Goal: Find specific page/section: Find specific page/section

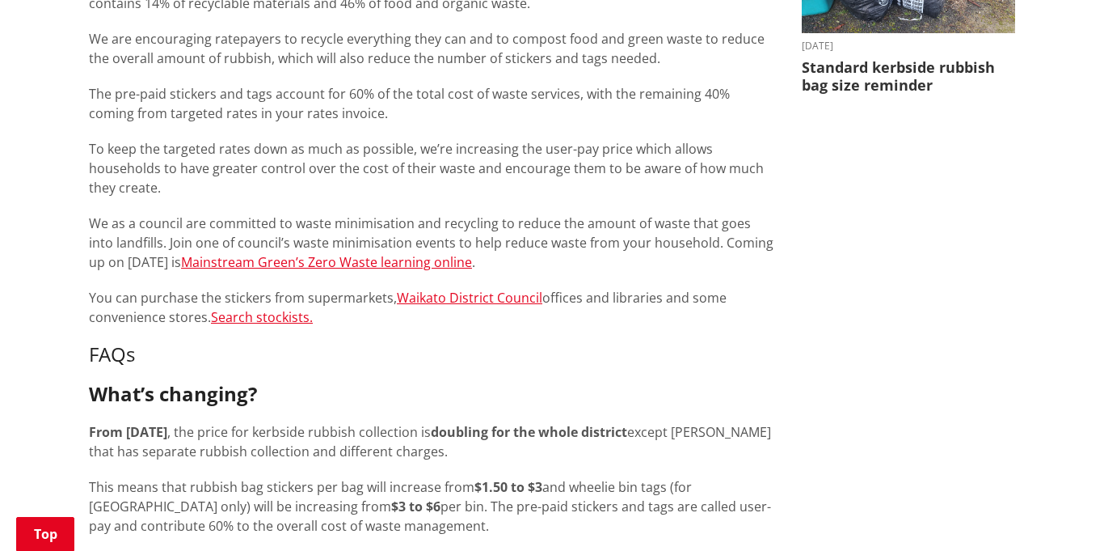
scroll to position [792, 0]
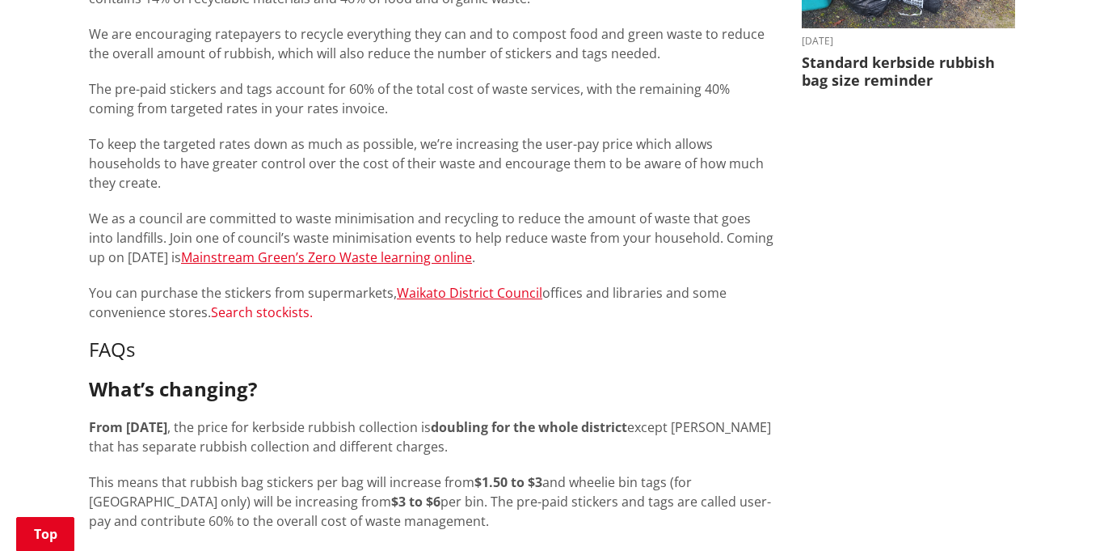
click at [253, 312] on link "Search stockists." at bounding box center [262, 312] width 102 height 18
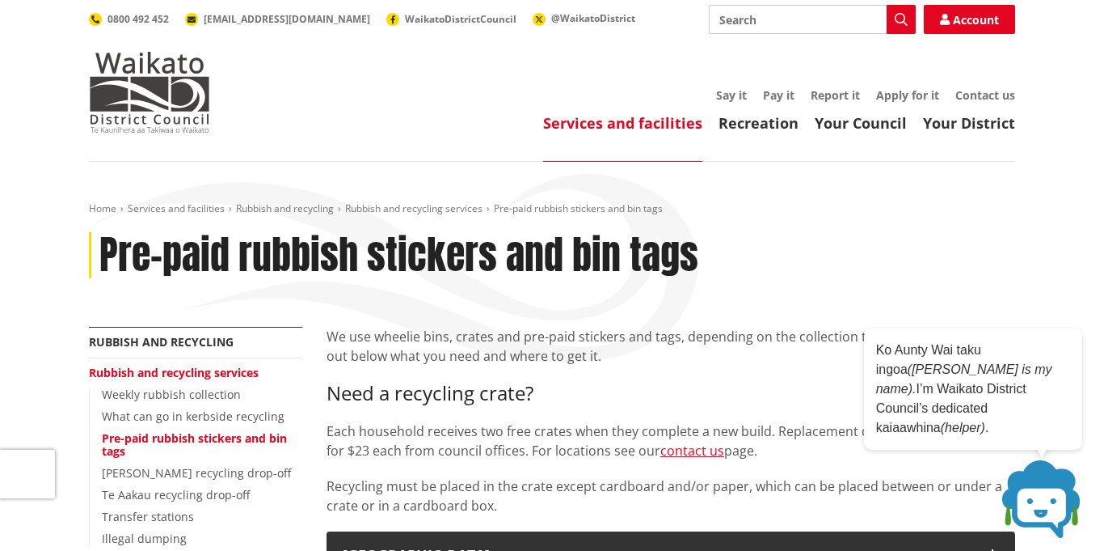
click at [652, 395] on h3 "Need a recycling crate?" at bounding box center [671, 393] width 689 height 23
click at [974, 261] on div "Pre-paid rubbish stickers and bin tags" at bounding box center [552, 255] width 927 height 47
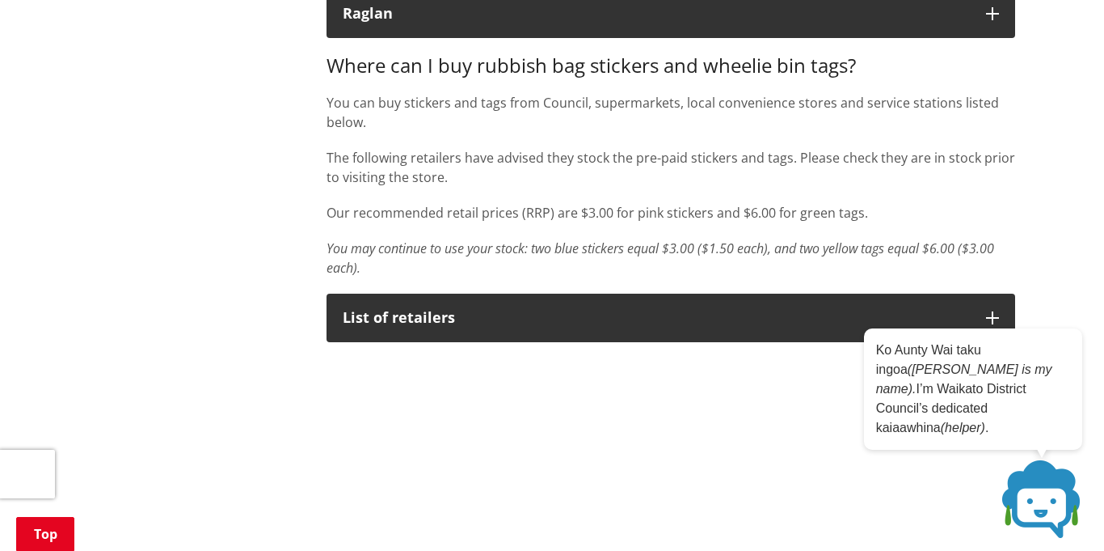
scroll to position [674, 0]
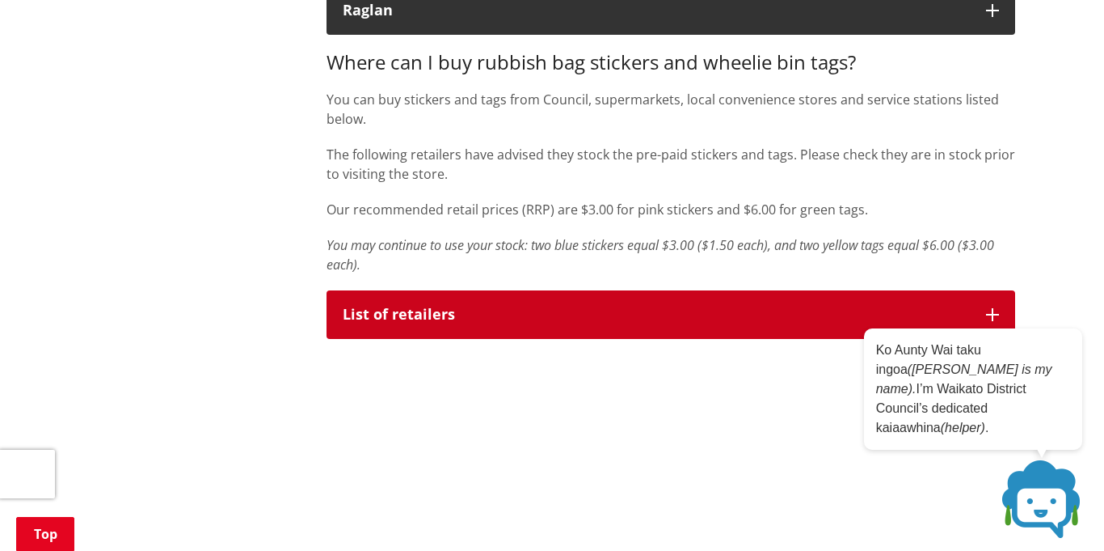
click at [405, 313] on div "List of retailers" at bounding box center [656, 314] width 627 height 16
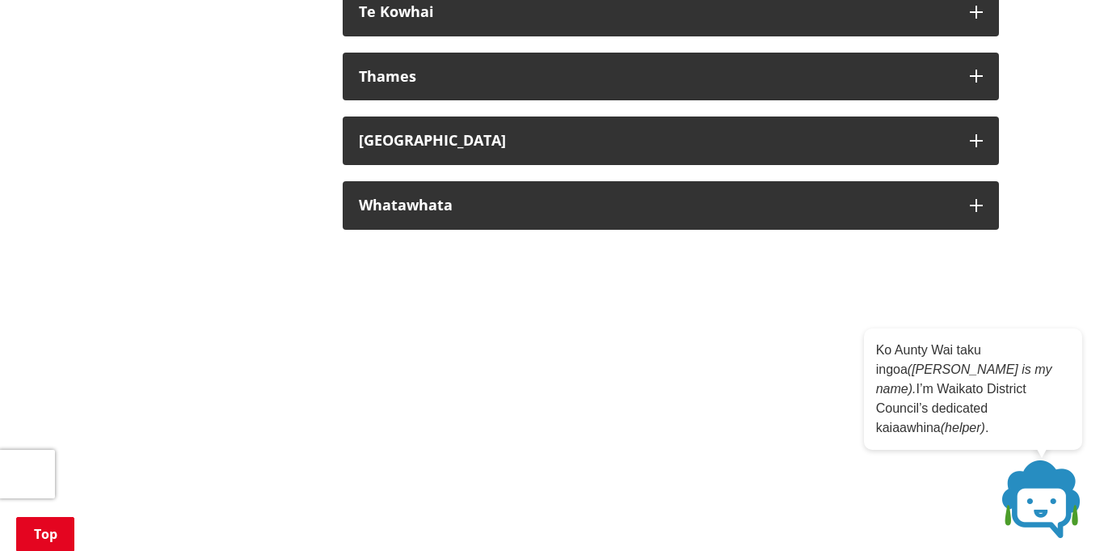
scroll to position [2473, 0]
